Goal: Check status: Check status

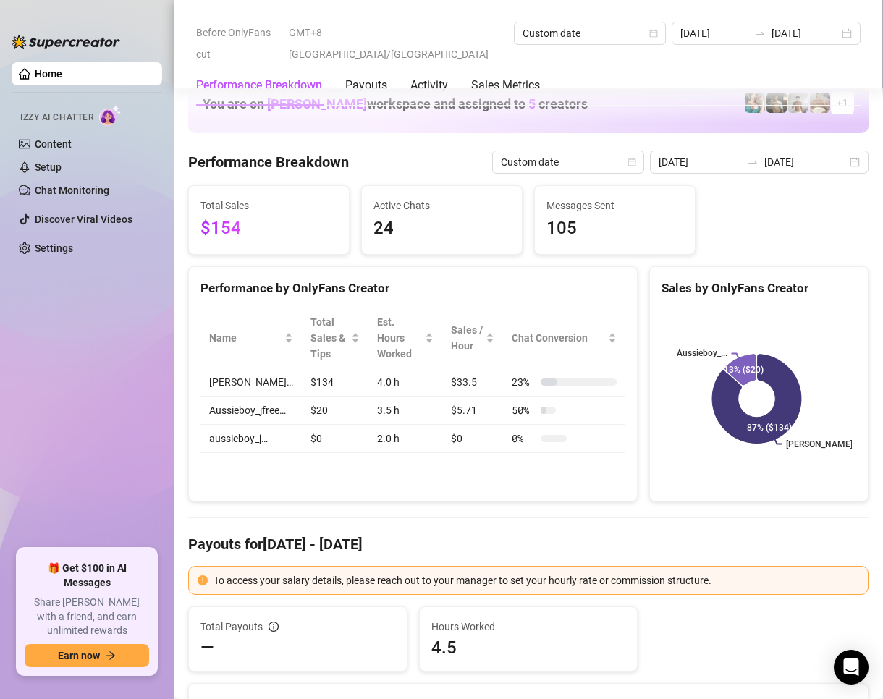
scroll to position [1809, 0]
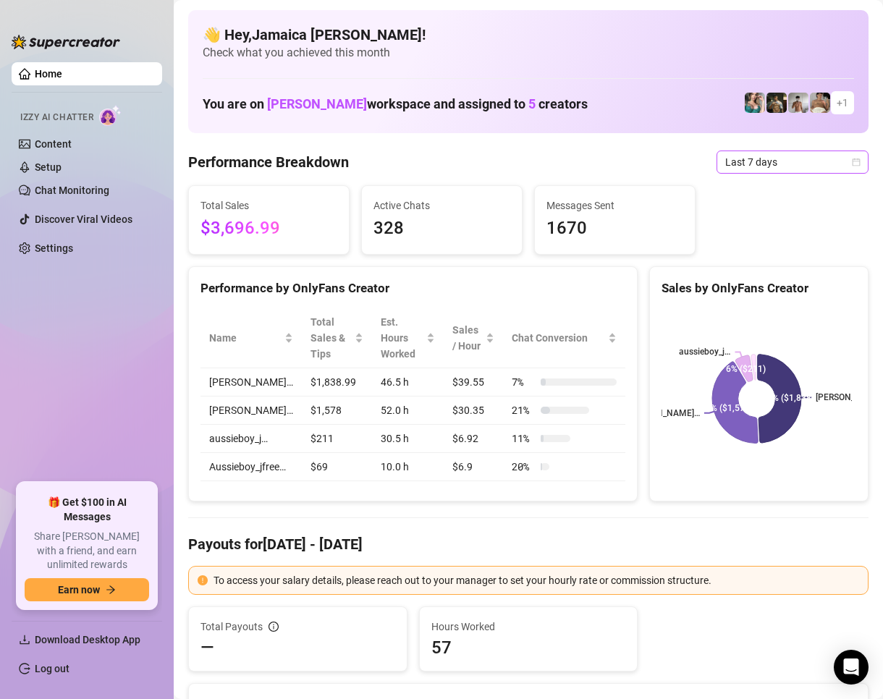
click at [740, 167] on span "Last 7 days" at bounding box center [792, 162] width 135 height 22
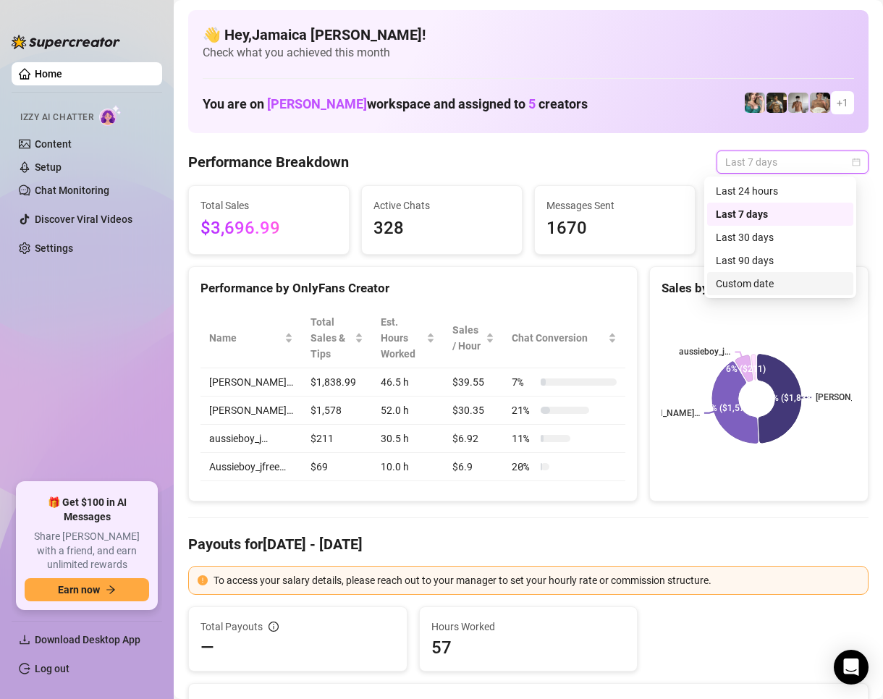
click at [755, 276] on div "Custom date" at bounding box center [780, 284] width 129 height 16
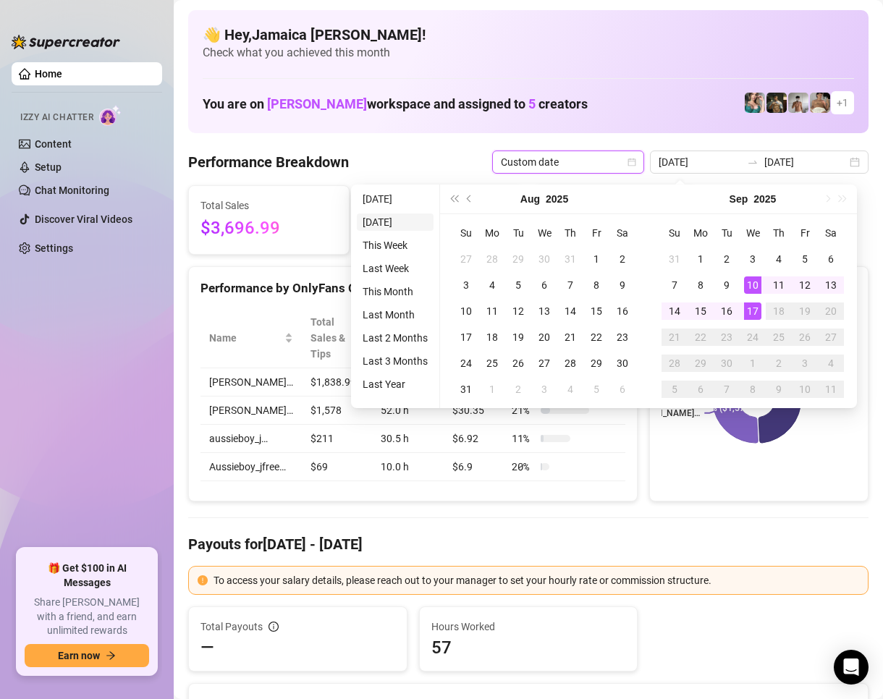
type input "2025-09-16"
type input "2025-09-10"
type input "[DATE]"
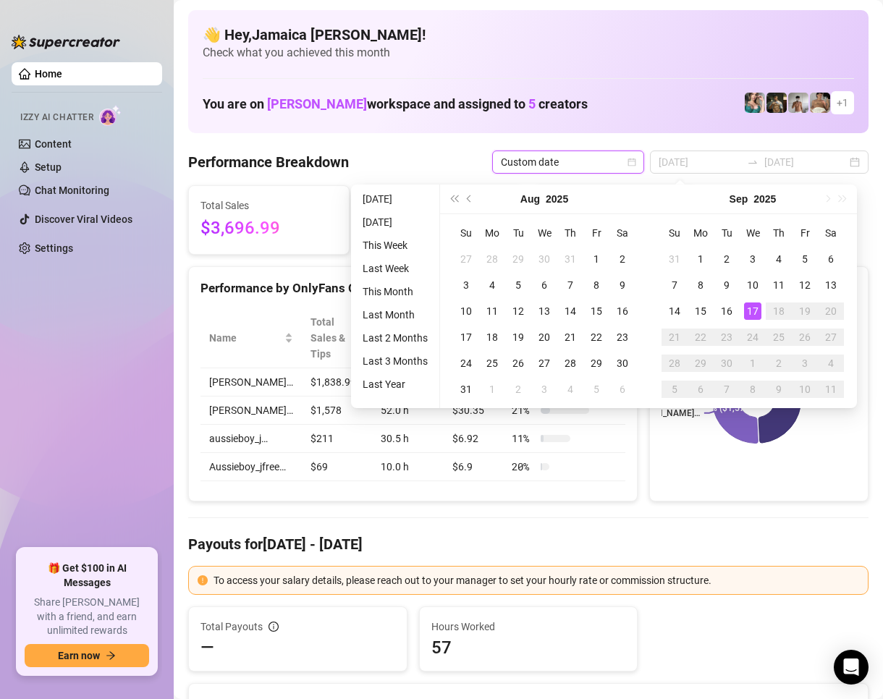
click at [391, 197] on li "[DATE]" at bounding box center [395, 198] width 77 height 17
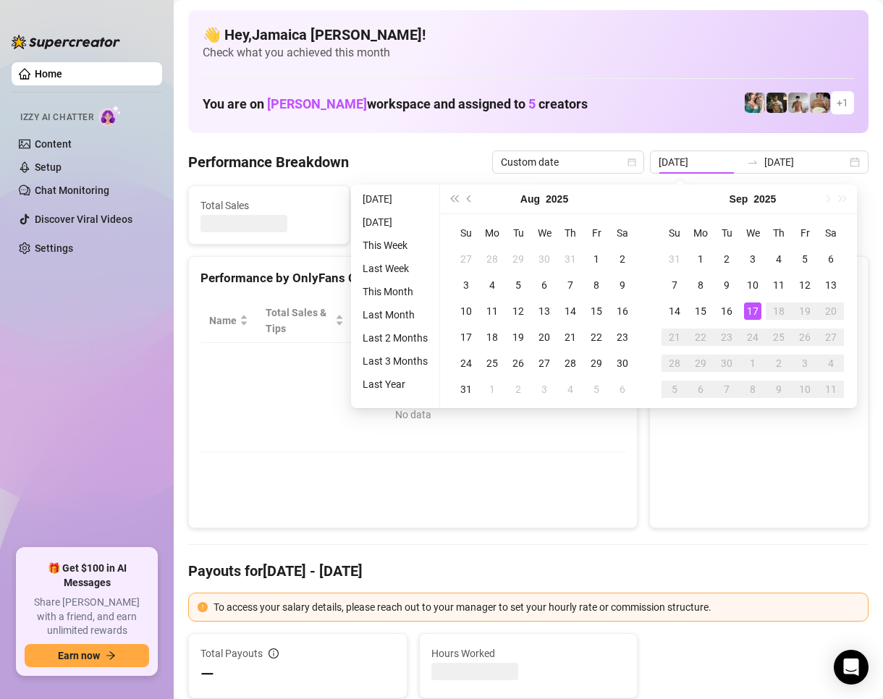
type input "[DATE]"
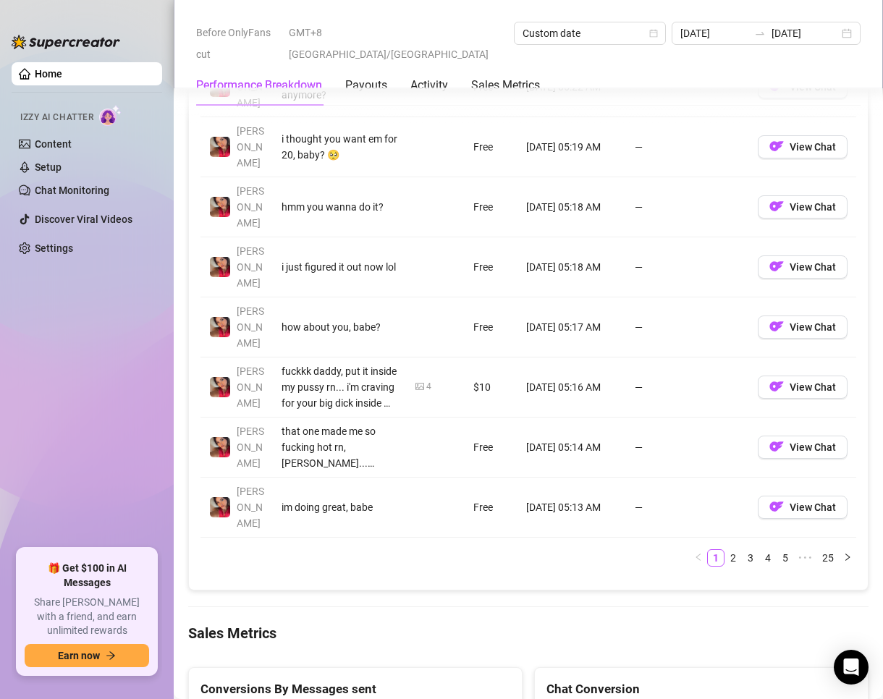
scroll to position [1665, 0]
